Goal: Task Accomplishment & Management: Manage account settings

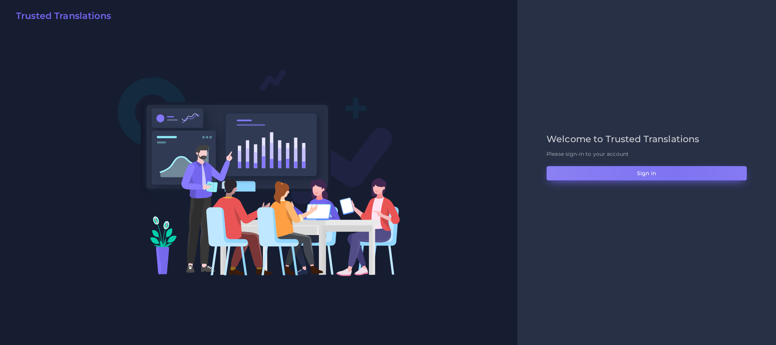
click at [673, 170] on button "Sign in" at bounding box center [646, 173] width 200 height 14
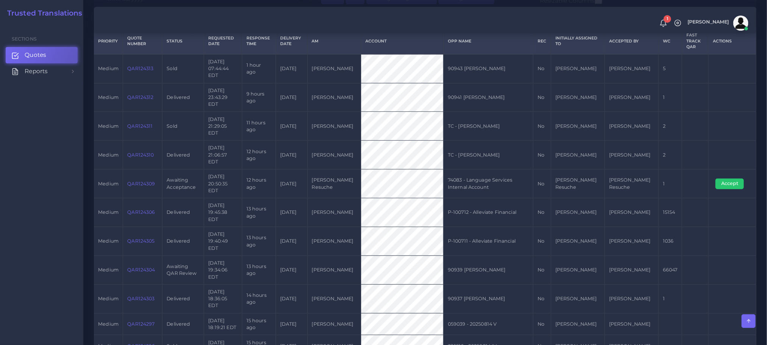
scroll to position [57, 0]
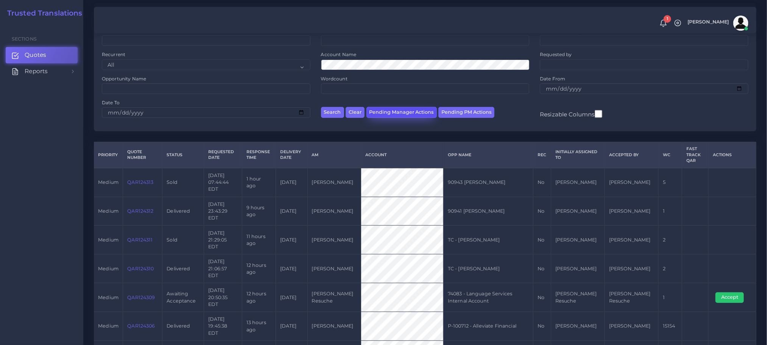
click at [392, 116] on button "Pending Manager Actions" at bounding box center [402, 112] width 70 height 11
select select "awaiting_manager_initial_review"
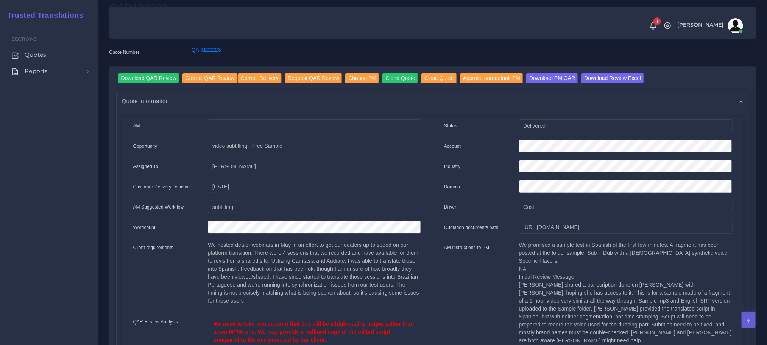
scroll to position [114, 0]
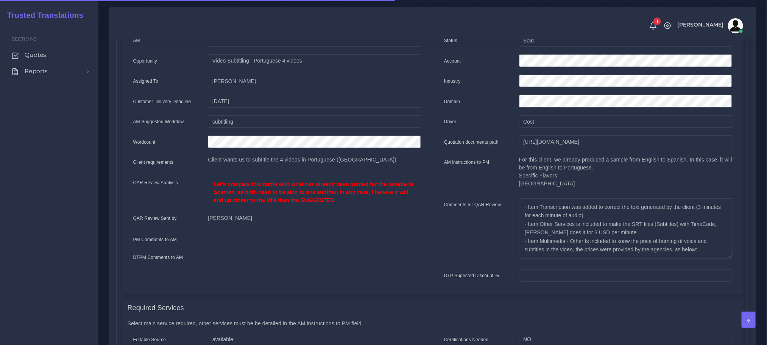
scroll to position [114, 0]
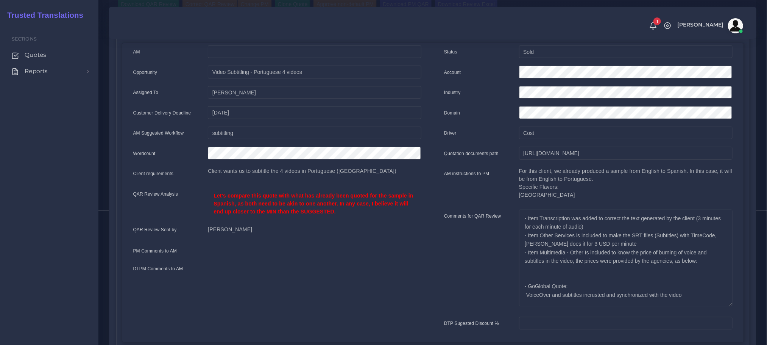
drag, startPoint x: 727, startPoint y: 266, endPoint x: 734, endPoint y: 302, distance: 36.7
click at [734, 302] on div "- Item Transcription was added to correct the text generated by the client (3 m…" at bounding box center [625, 260] width 225 height 102
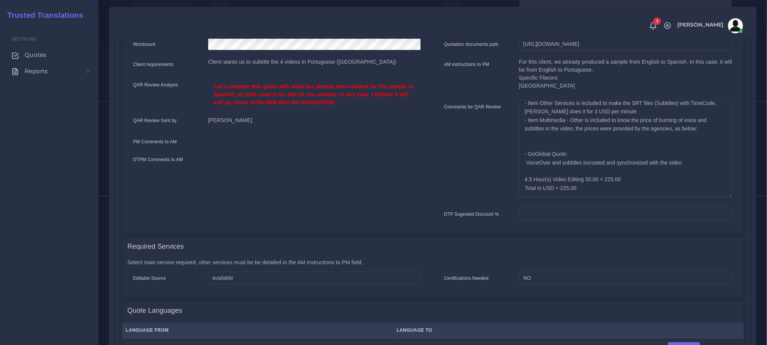
scroll to position [227, 0]
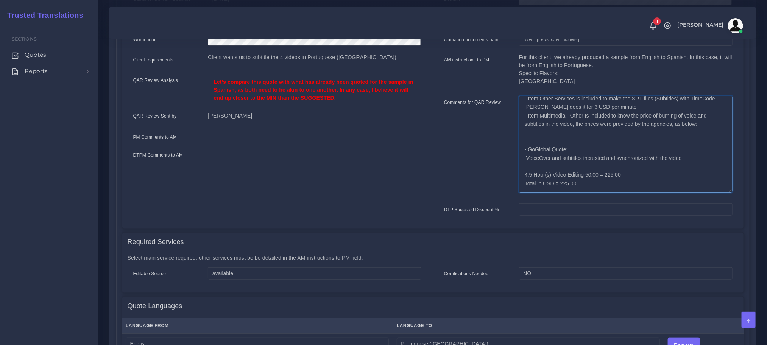
drag, startPoint x: 524, startPoint y: 173, endPoint x: 610, endPoint y: 184, distance: 87.1
click at [610, 184] on textarea "- Item Transcription was added to correct the text generated by the client (3 m…" at bounding box center [626, 144] width 214 height 97
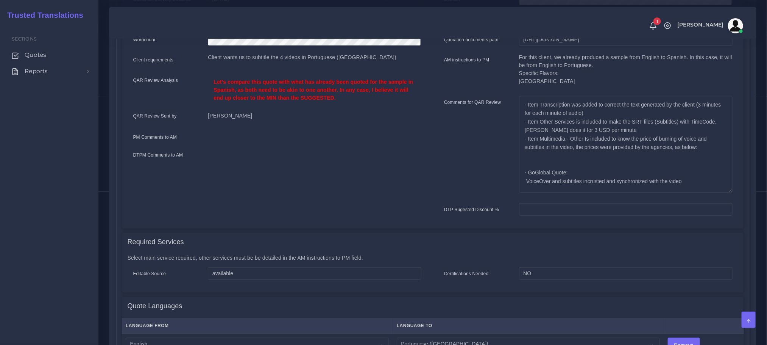
click at [308, 173] on div "AM Opportunity" at bounding box center [277, 78] width 311 height 292
click at [279, 151] on div at bounding box center [314, 156] width 225 height 10
